Goal: Task Accomplishment & Management: Use online tool/utility

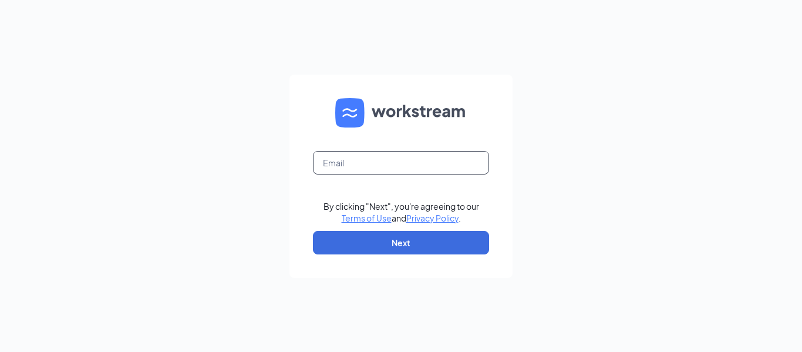
click at [359, 162] on input "text" at bounding box center [401, 162] width 176 height 23
type input "jjofdarien@att.net"
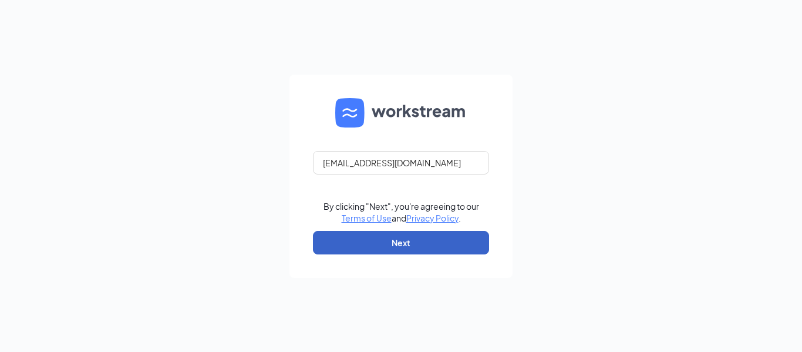
click at [426, 238] on button "Next" at bounding box center [401, 242] width 176 height 23
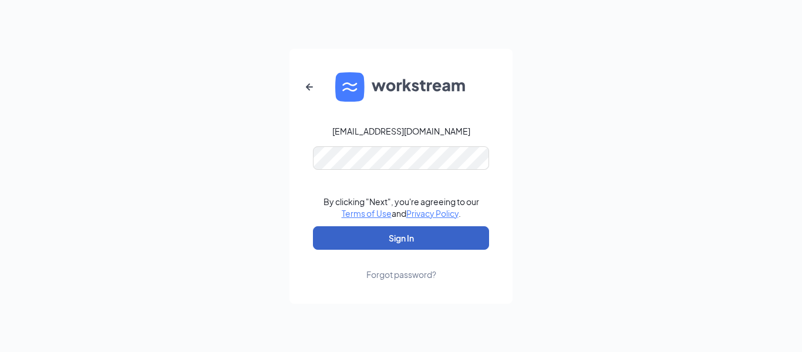
click at [463, 235] on button "Sign In" at bounding box center [401, 237] width 176 height 23
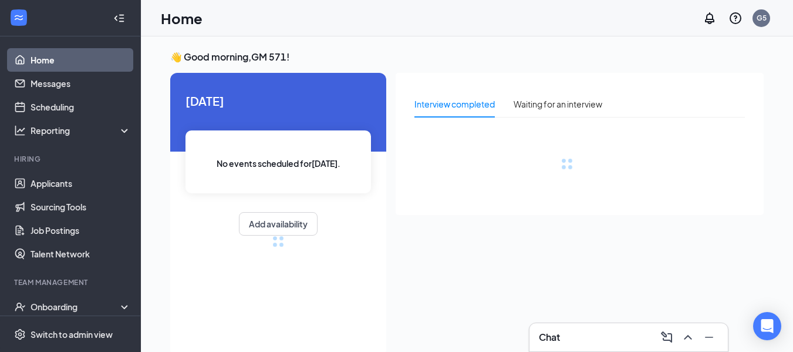
click at [590, 335] on div "Chat" at bounding box center [629, 337] width 180 height 19
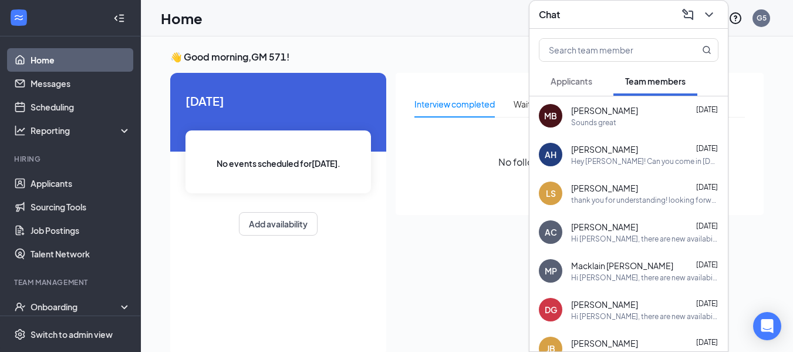
click at [574, 92] on button "Applicants" at bounding box center [571, 80] width 65 height 29
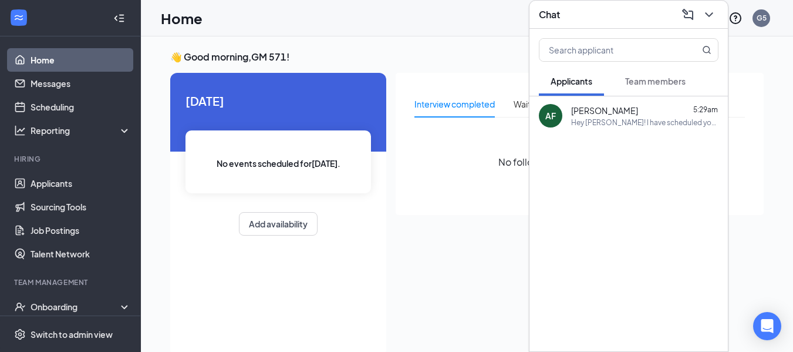
click at [406, 267] on div "Interview completed Waiting for an interview No follow-up needed at the moment" at bounding box center [580, 211] width 368 height 277
click at [703, 16] on icon "ChevronDown" at bounding box center [709, 15] width 14 height 14
